Goal: Find specific page/section: Find specific page/section

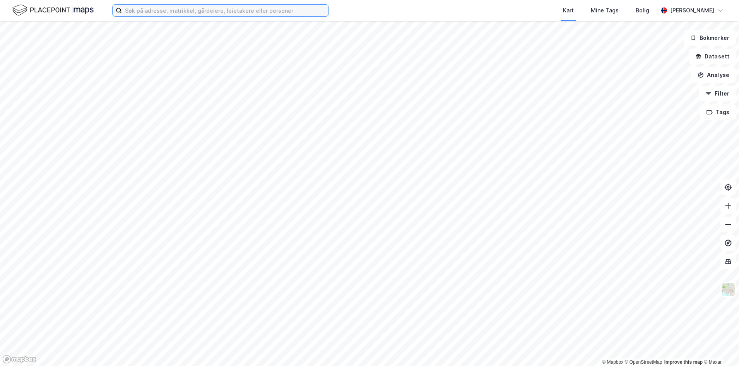
click at [196, 10] on input at bounding box center [225, 11] width 207 height 12
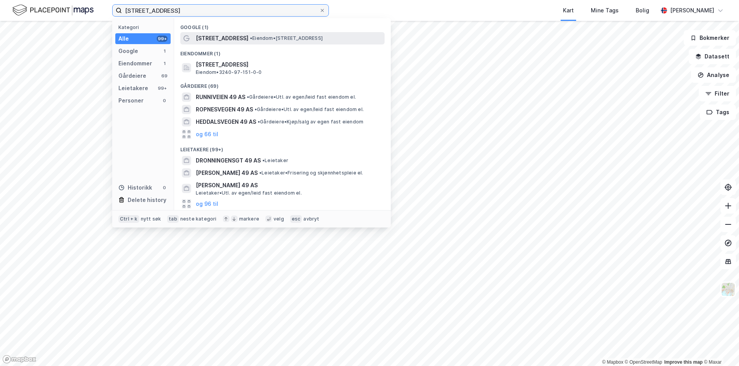
type input "[STREET_ADDRESS]"
click at [246, 36] on span "[STREET_ADDRESS]" at bounding box center [222, 38] width 53 height 9
